Goal: Task Accomplishment & Management: Use online tool/utility

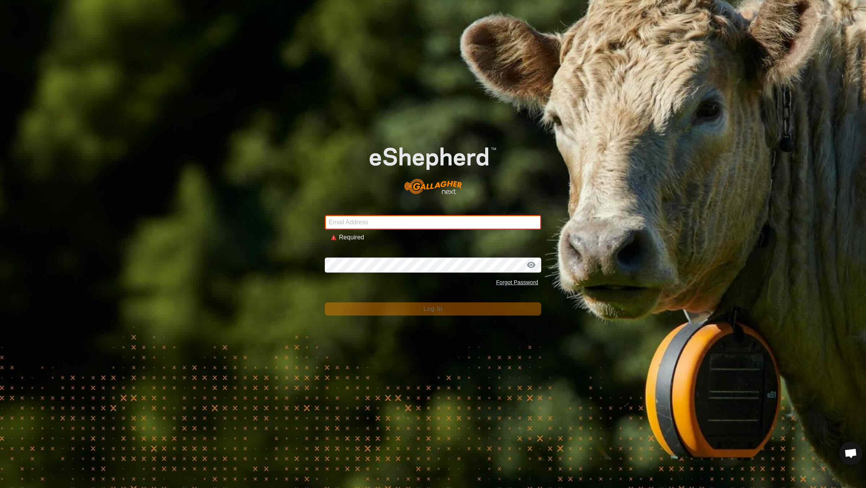
type input "[EMAIL_ADDRESS][DOMAIN_NAME]"
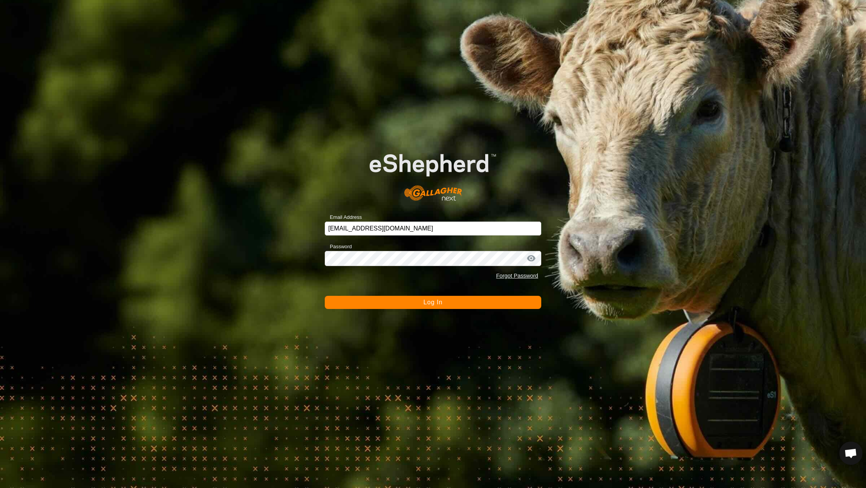
click at [413, 308] on button "Log In" at bounding box center [433, 302] width 216 height 13
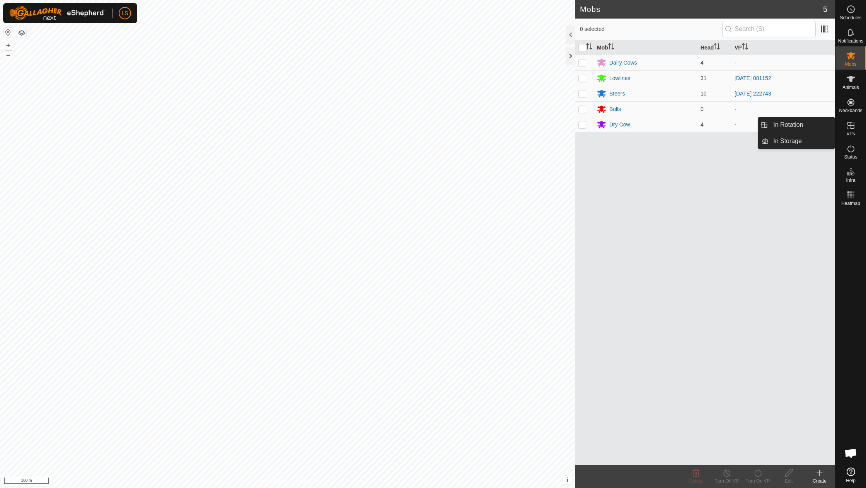
click at [852, 124] on icon at bounding box center [850, 125] width 9 height 9
click at [812, 124] on link "In Rotation" at bounding box center [801, 124] width 66 height 15
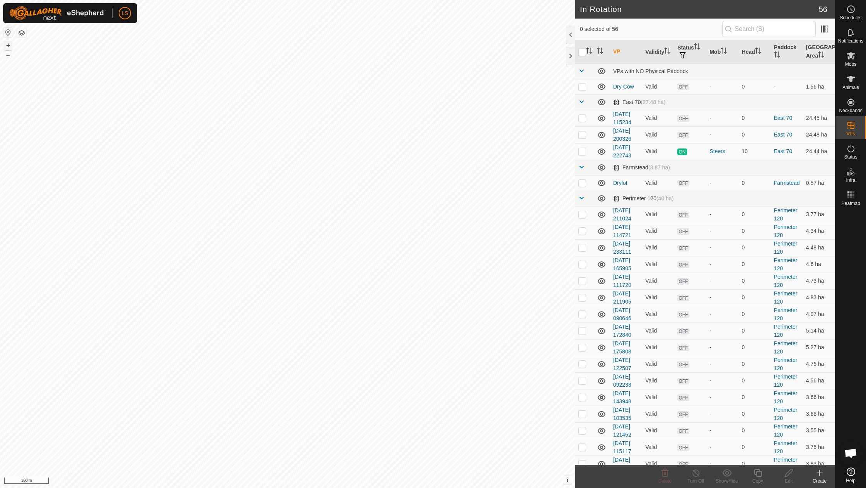
click at [7, 43] on button "+" at bounding box center [7, 45] width 9 height 9
click at [818, 477] on icon at bounding box center [819, 472] width 9 height 9
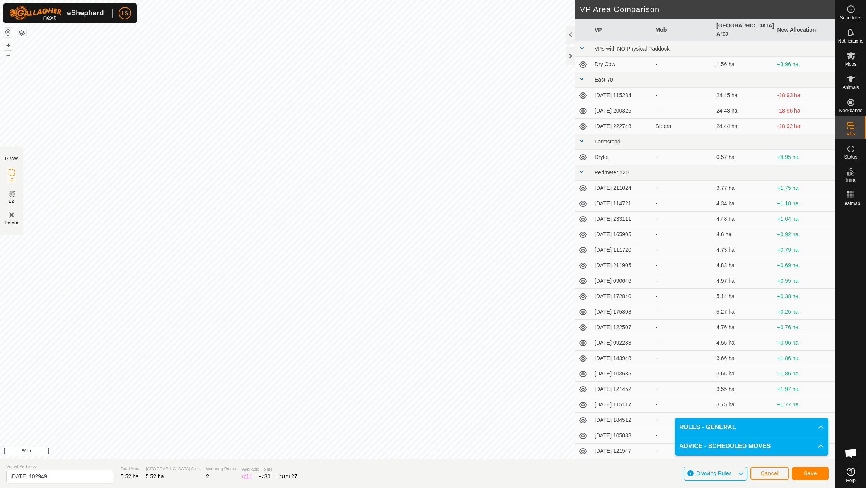
click at [818, 475] on button "Save" at bounding box center [809, 473] width 37 height 14
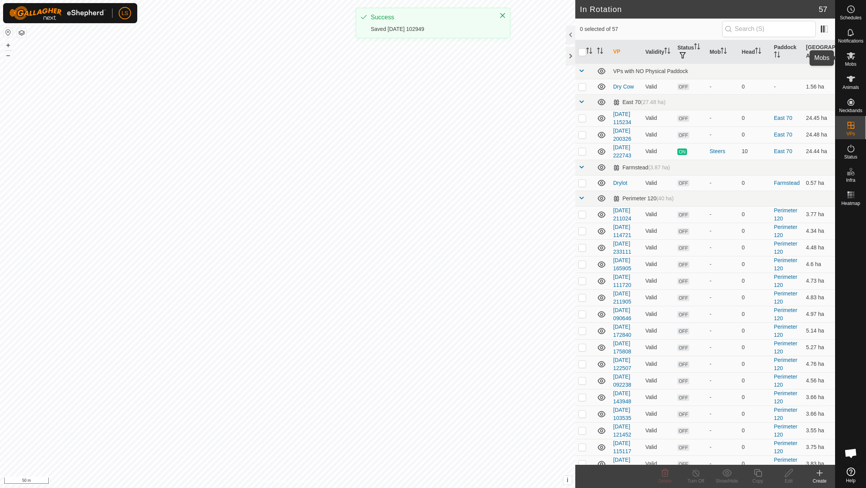
click at [847, 56] on icon at bounding box center [850, 55] width 9 height 7
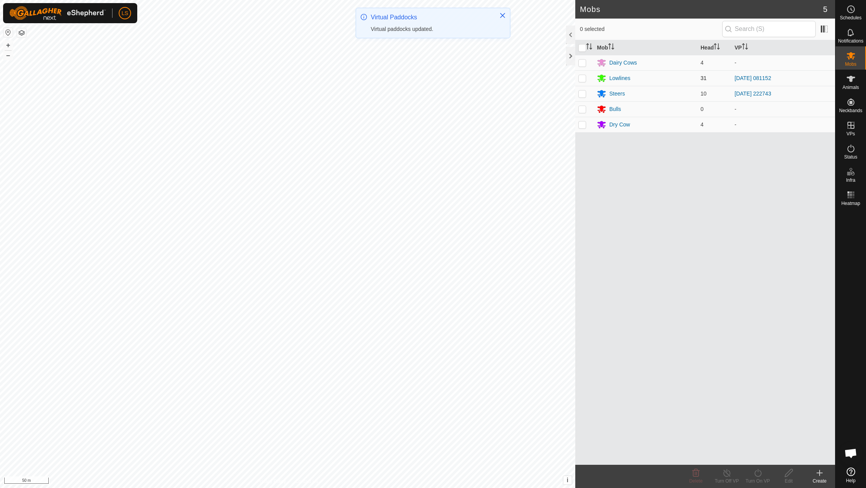
click at [582, 80] on p-checkbox at bounding box center [582, 78] width 8 height 6
checkbox input "true"
click at [758, 475] on icon at bounding box center [758, 472] width 10 height 9
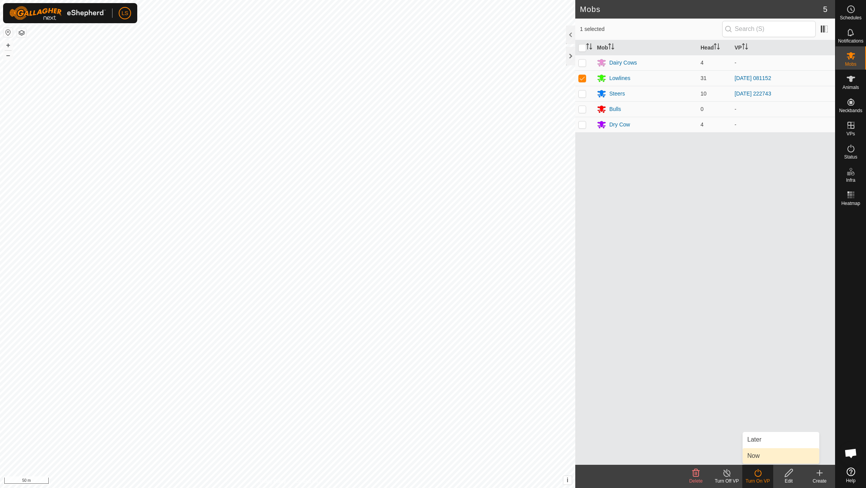
click at [764, 458] on link "Now" at bounding box center [780, 455] width 77 height 15
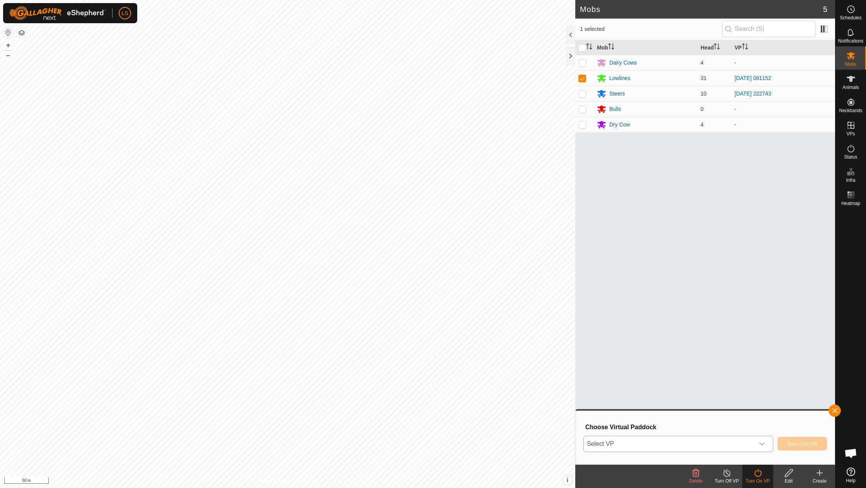
click at [764, 442] on icon "dropdown trigger" at bounding box center [762, 444] width 6 height 6
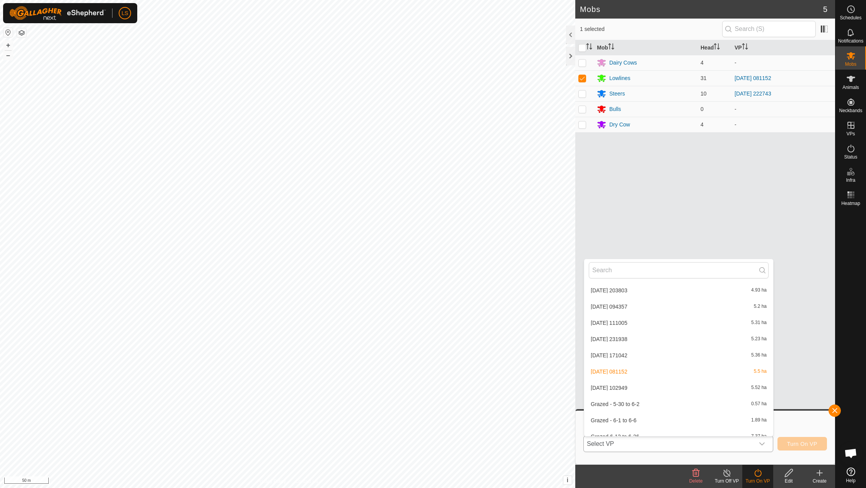
scroll to position [696, 0]
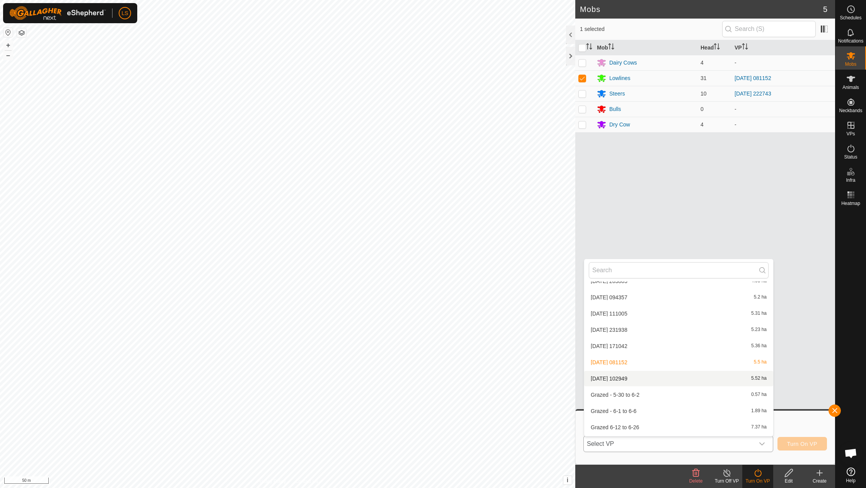
click at [637, 371] on li "[DATE] 102949 5.52 ha" at bounding box center [678, 378] width 189 height 15
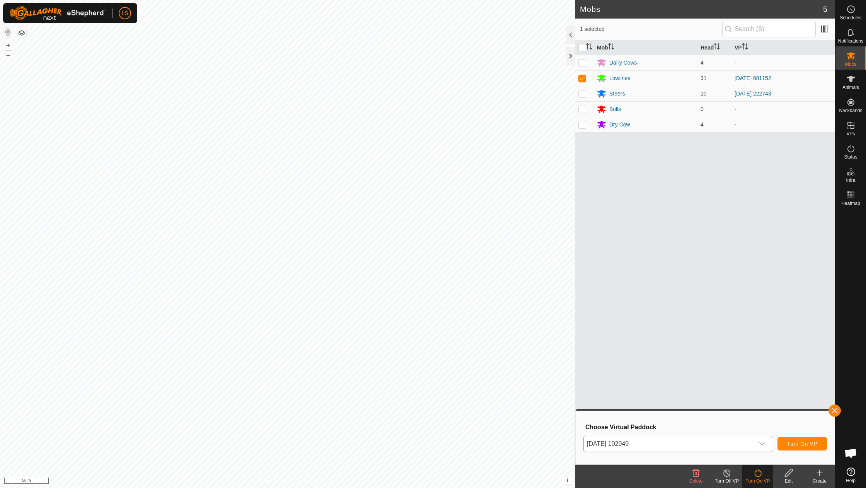
click at [799, 444] on span "Turn On VP" at bounding box center [802, 444] width 30 height 6
